Goal: Information Seeking & Learning: Learn about a topic

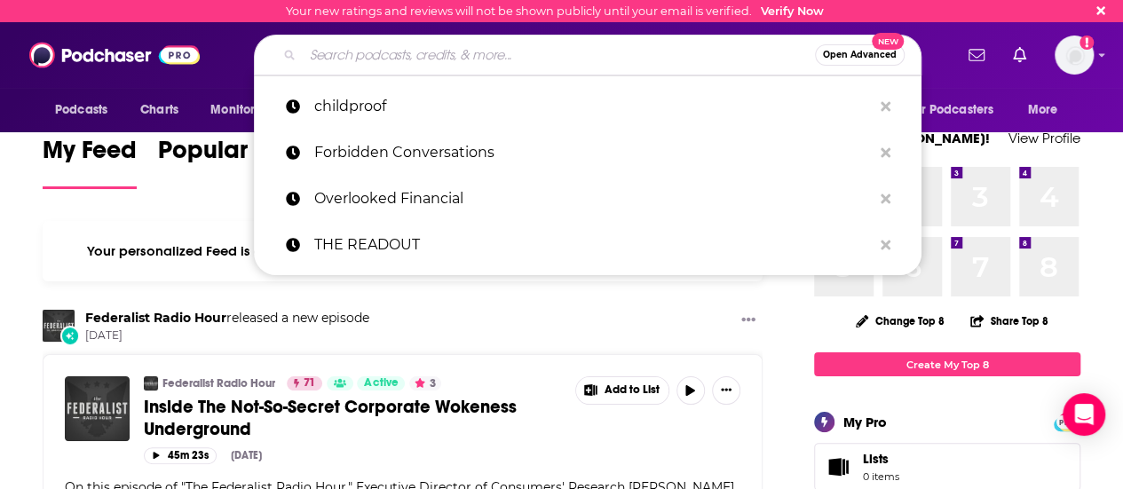
click at [375, 61] on input "Search podcasts, credits, & more..." at bounding box center [559, 55] width 512 height 28
paste input "Good Inside with [PERSON_NAME]"
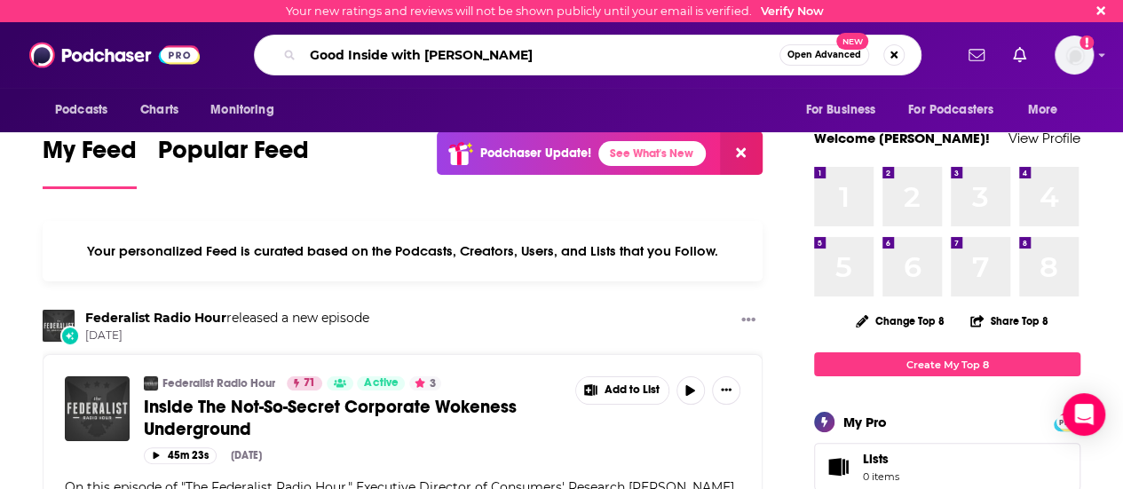
type input "Good Inside with [PERSON_NAME]"
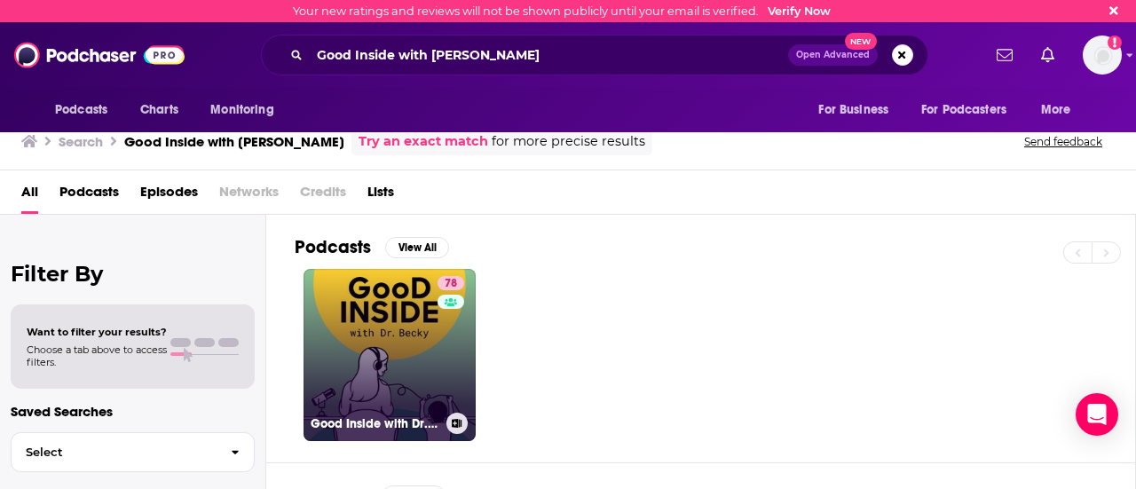
click at [461, 318] on div "78" at bounding box center [453, 344] width 31 height 137
